Goal: Find specific page/section: Find specific page/section

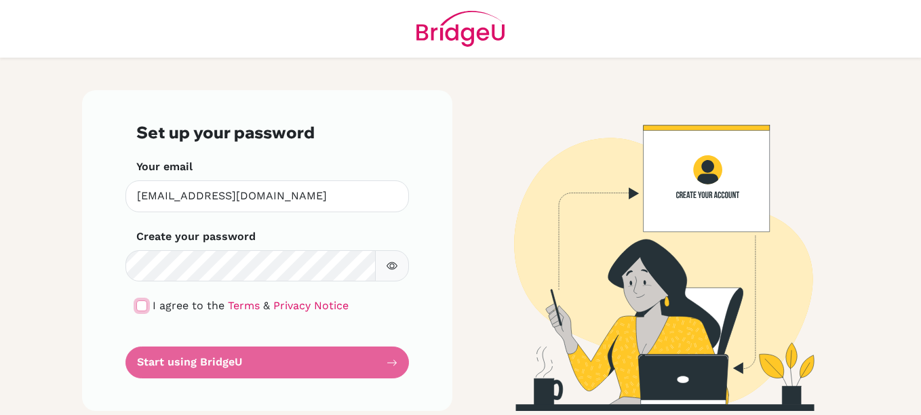
click at [136, 303] on input "checkbox" at bounding box center [141, 306] width 11 height 11
checkbox input "true"
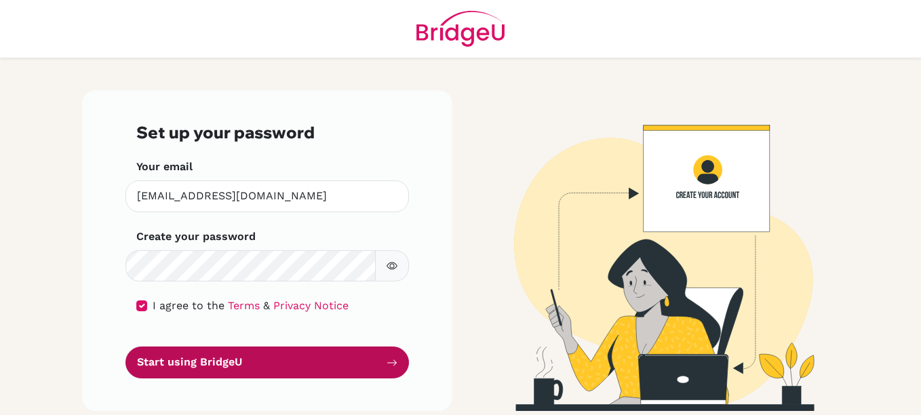
click at [175, 372] on button "Start using BridgeU" at bounding box center [268, 363] width 284 height 32
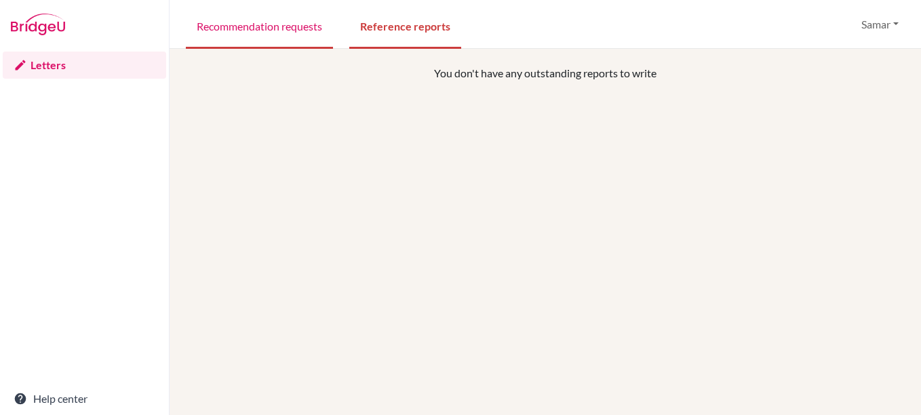
click at [269, 31] on link "Recommendation requests" at bounding box center [259, 25] width 147 height 47
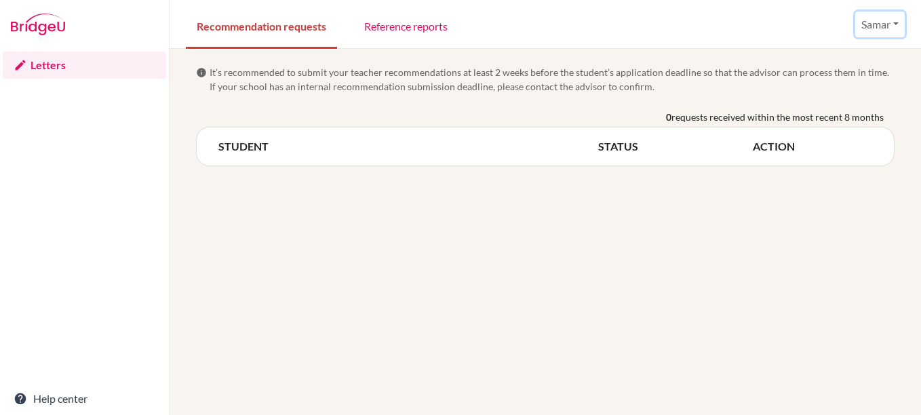
click at [890, 30] on button "Samar" at bounding box center [880, 25] width 50 height 26
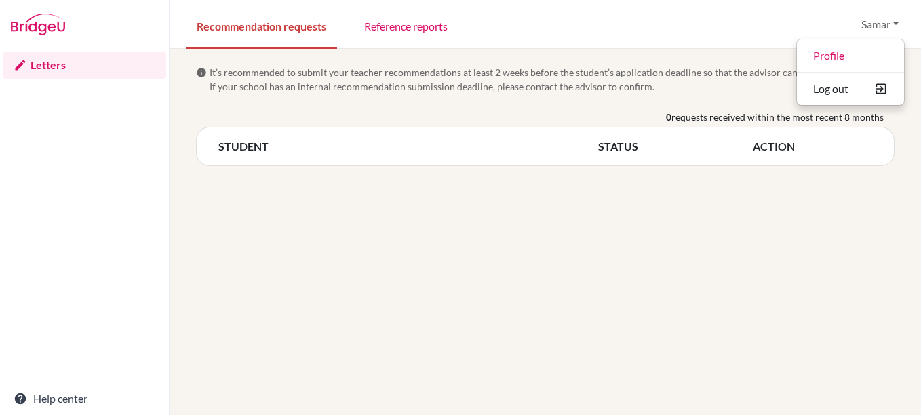
click at [537, 228] on div "info It’s recommended to submit your teacher recommendations at least 2 weeks b…" at bounding box center [546, 232] width 752 height 366
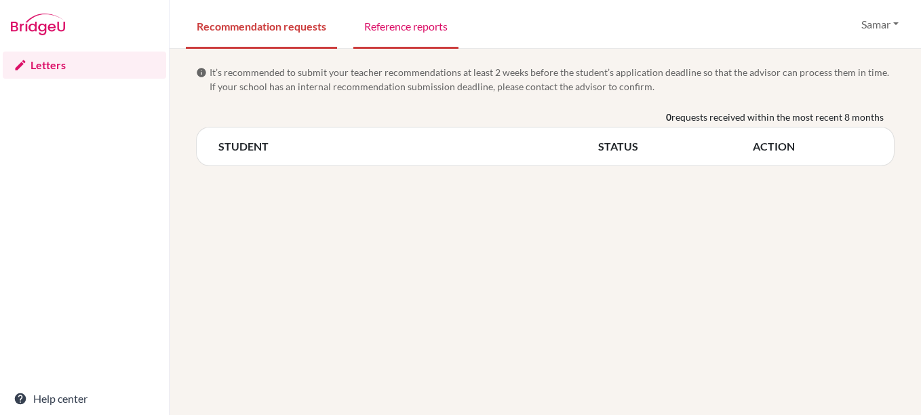
click at [428, 32] on link "Reference reports" at bounding box center [405, 25] width 105 height 47
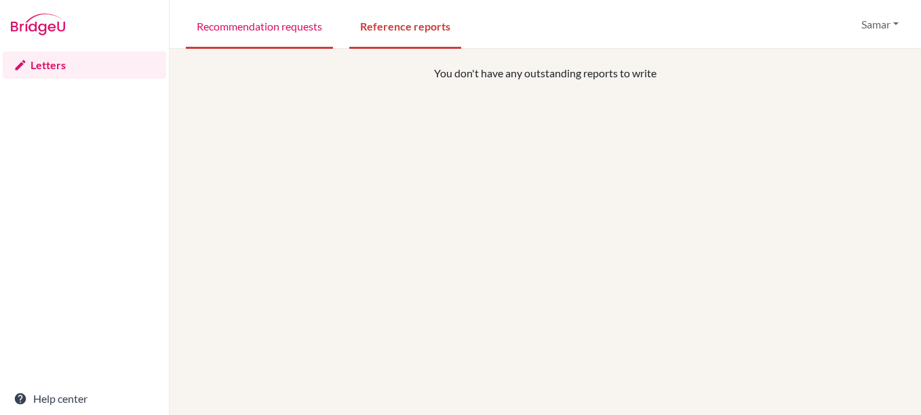
click at [286, 43] on link "Recommendation requests" at bounding box center [259, 25] width 147 height 47
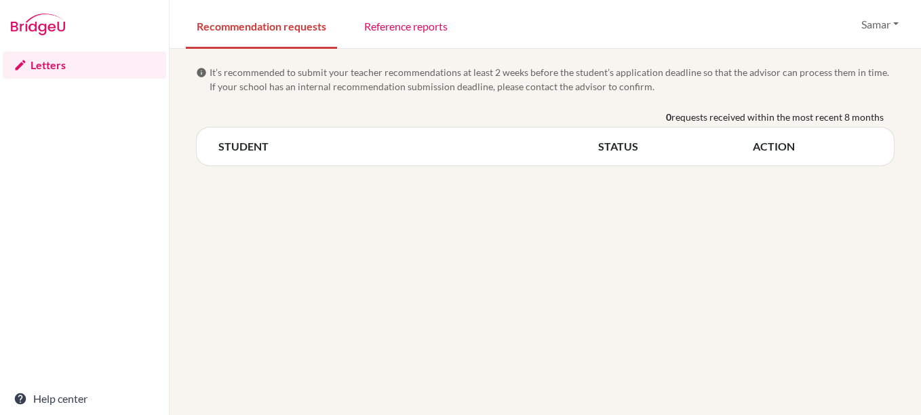
click at [50, 66] on link "Letters" at bounding box center [84, 65] width 163 height 27
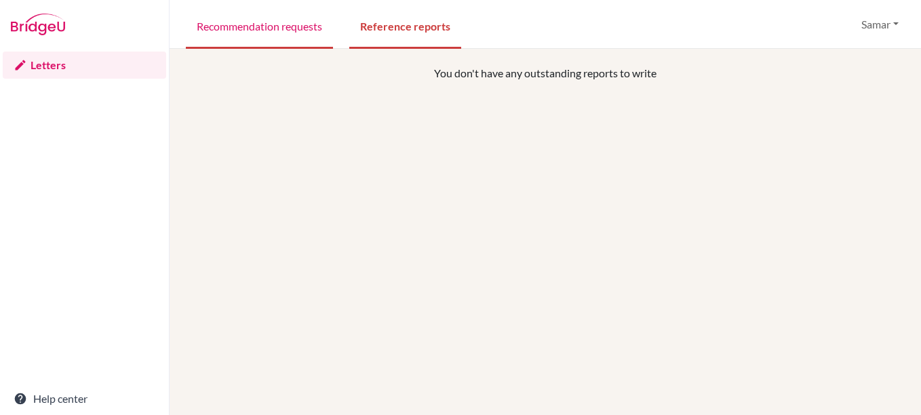
click at [261, 37] on link "Recommendation requests" at bounding box center [259, 25] width 147 height 47
